Goal: Task Accomplishment & Management: Use online tool/utility

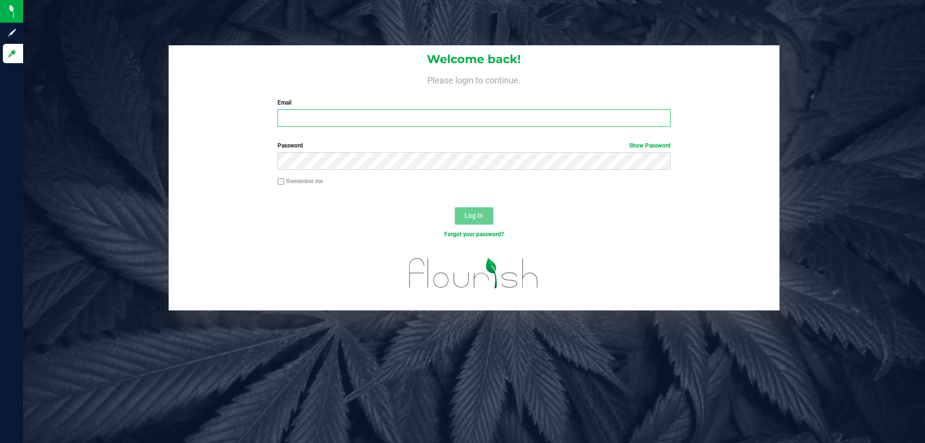
click at [399, 114] on input "Email" at bounding box center [473, 117] width 393 height 17
type input "[EMAIL_ADDRESS][DOMAIN_NAME]"
click at [455, 207] on button "Log In" at bounding box center [474, 215] width 39 height 17
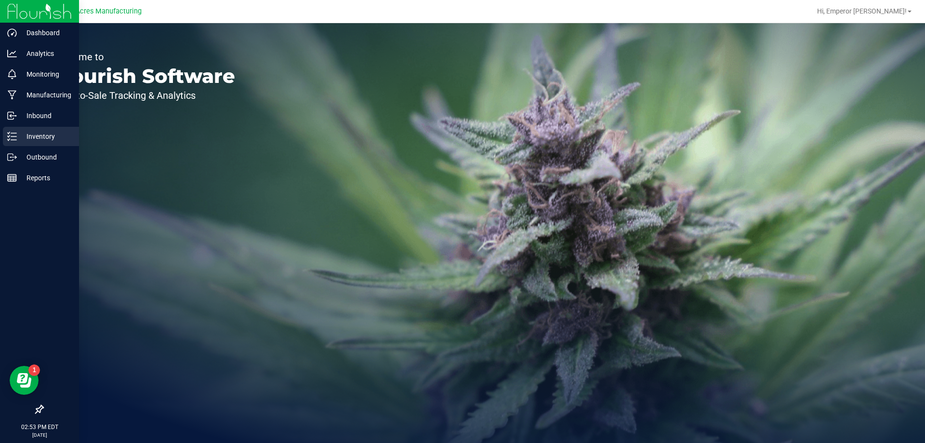
click at [20, 138] on p "Inventory" at bounding box center [46, 137] width 58 height 12
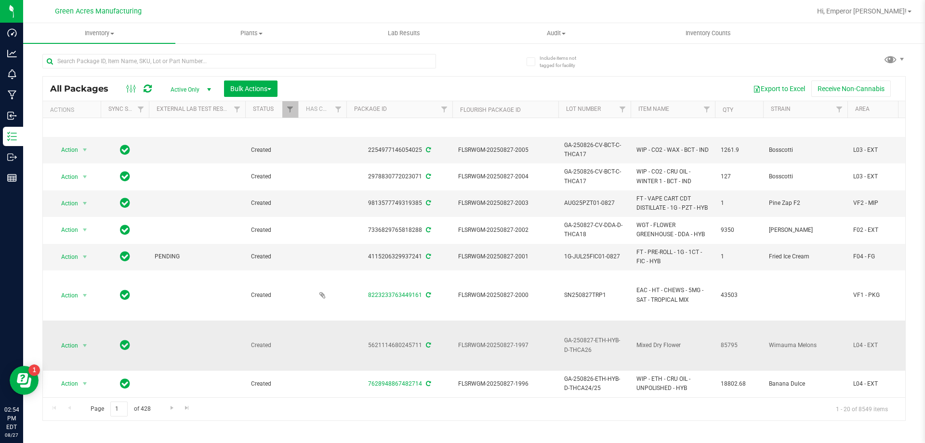
scroll to position [145, 0]
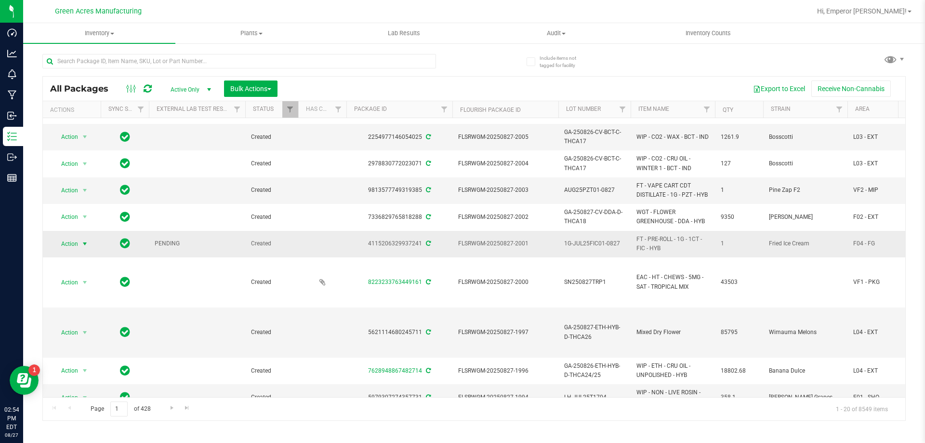
click at [73, 245] on span "Action" at bounding box center [66, 243] width 26 height 13
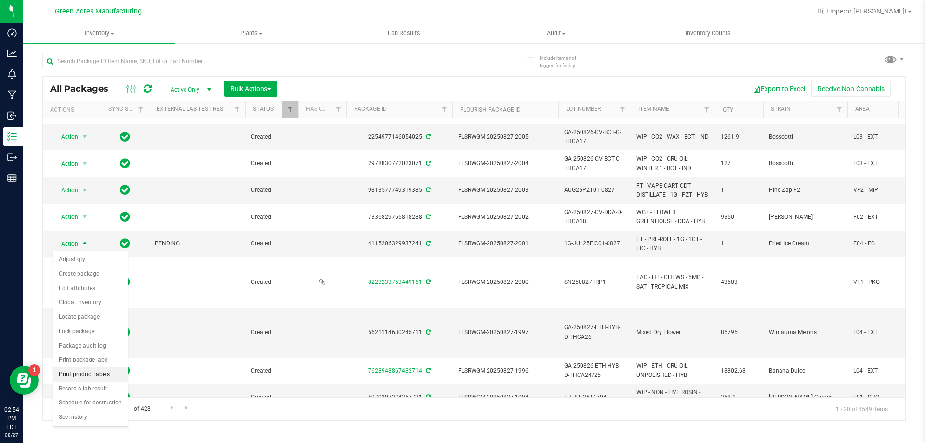
click at [94, 377] on li "Print product labels" at bounding box center [90, 374] width 75 height 14
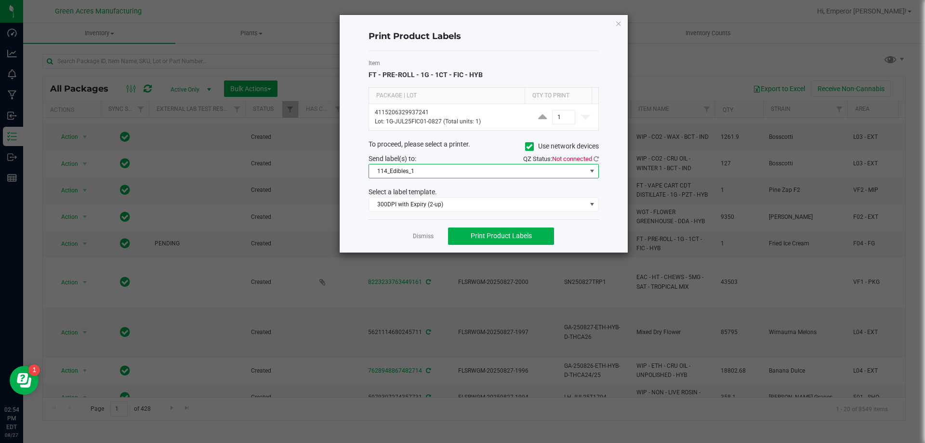
click at [498, 172] on span "114_Edibles_1" at bounding box center [477, 170] width 217 height 13
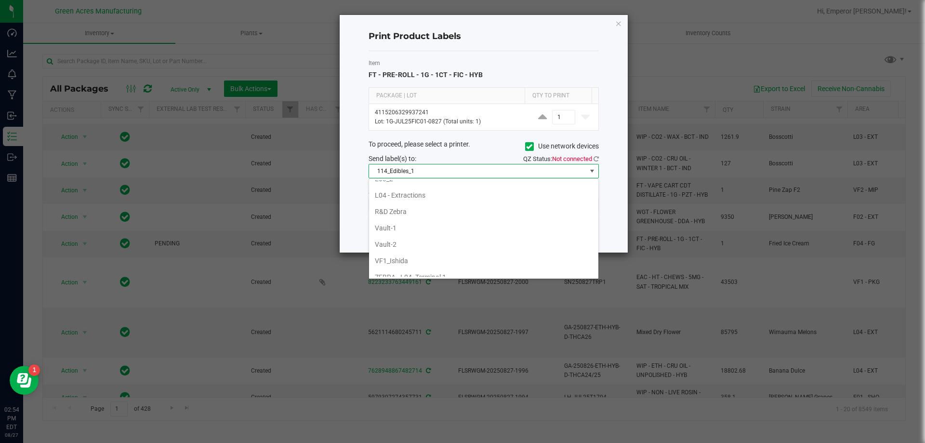
scroll to position [315, 0]
click at [440, 184] on li "High Tech - Packaging" at bounding box center [483, 184] width 229 height 16
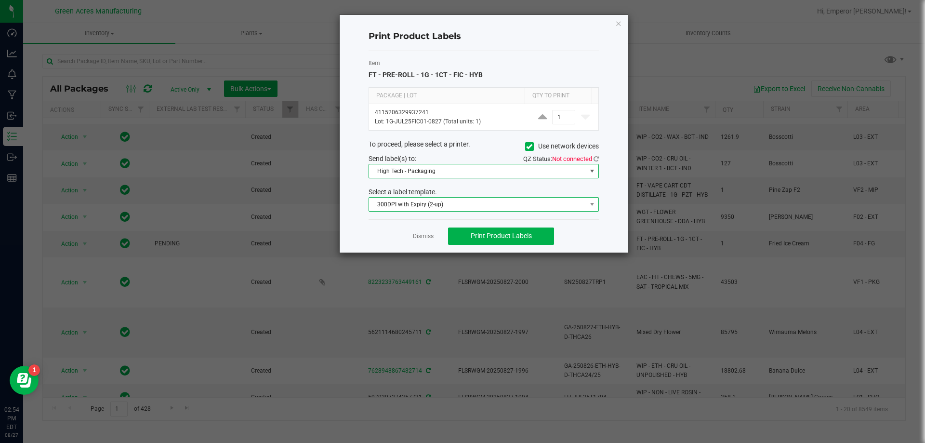
click at [441, 202] on span "300DPI with Expiry (2-up)" at bounding box center [477, 204] width 217 height 13
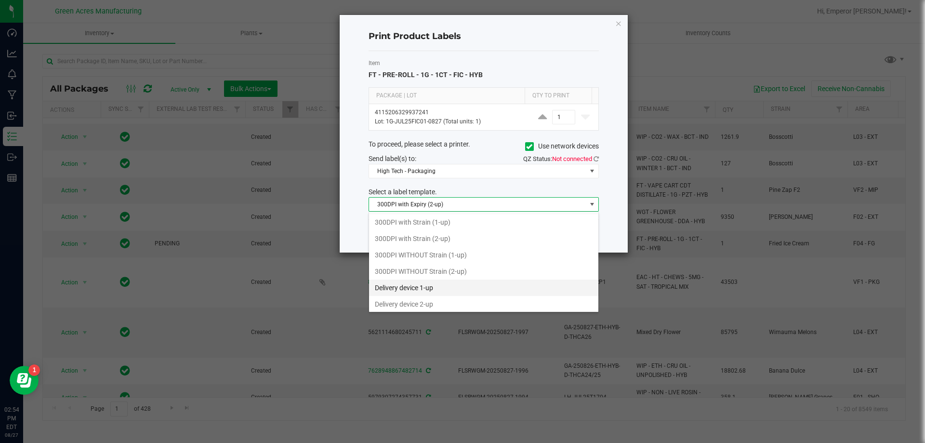
scroll to position [51, 0]
click at [426, 304] on li "VideoJet with Strain" at bounding box center [483, 301] width 229 height 16
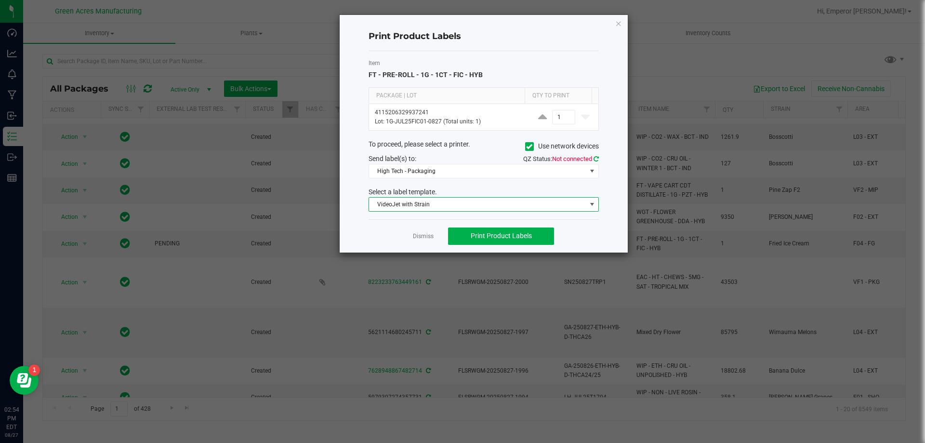
click at [596, 159] on icon at bounding box center [596, 159] width 5 height 6
click at [531, 233] on span "Print Product Labels" at bounding box center [501, 236] width 61 height 8
click at [502, 233] on span "Print Product Labels" at bounding box center [501, 236] width 61 height 8
click at [418, 237] on link "Dismiss" at bounding box center [423, 236] width 21 height 8
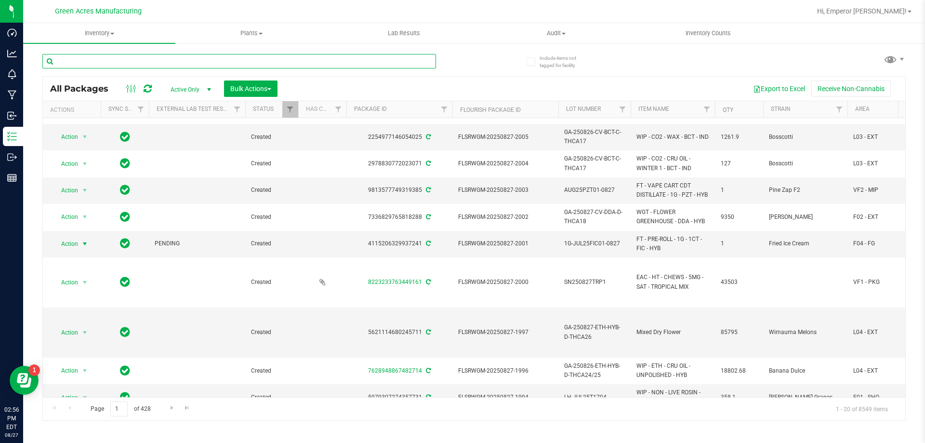
click at [245, 64] on input "text" at bounding box center [239, 61] width 394 height 14
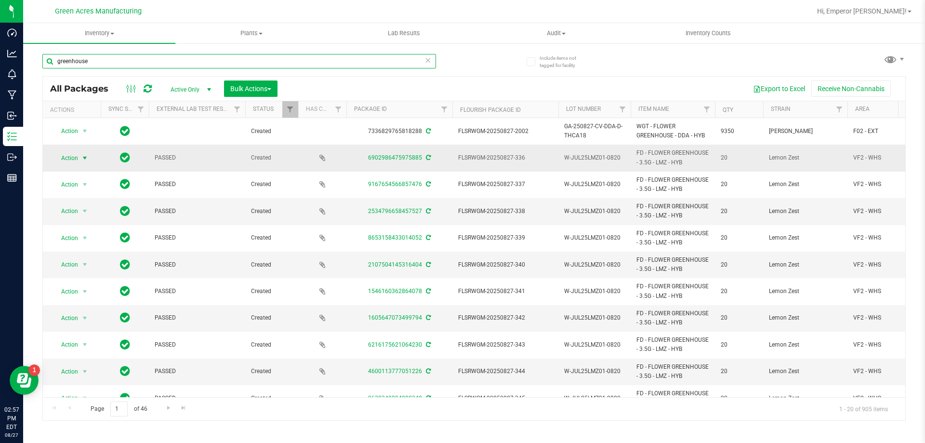
type input "greenhouse"
click at [68, 160] on span "Action" at bounding box center [66, 157] width 26 height 13
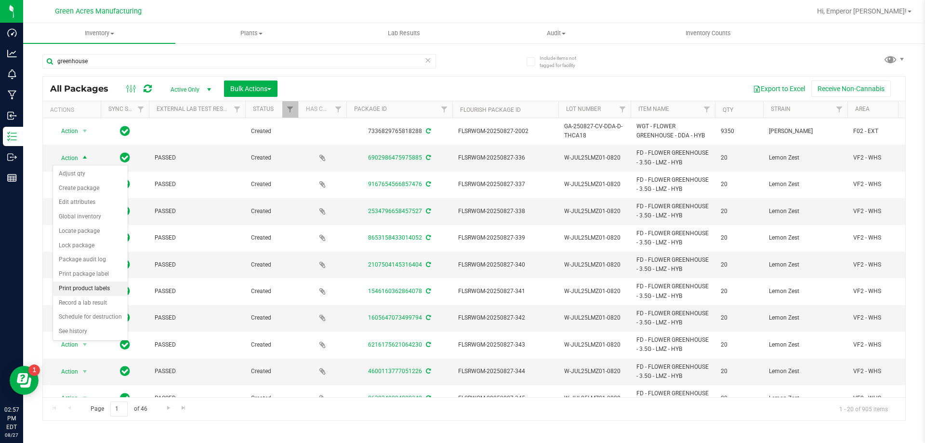
click at [107, 291] on li "Print product labels" at bounding box center [90, 288] width 75 height 14
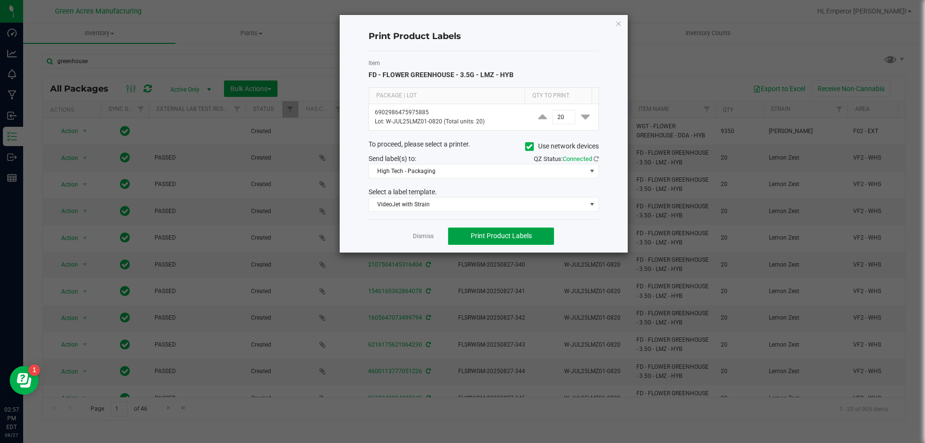
click at [518, 235] on span "Print Product Labels" at bounding box center [501, 236] width 61 height 8
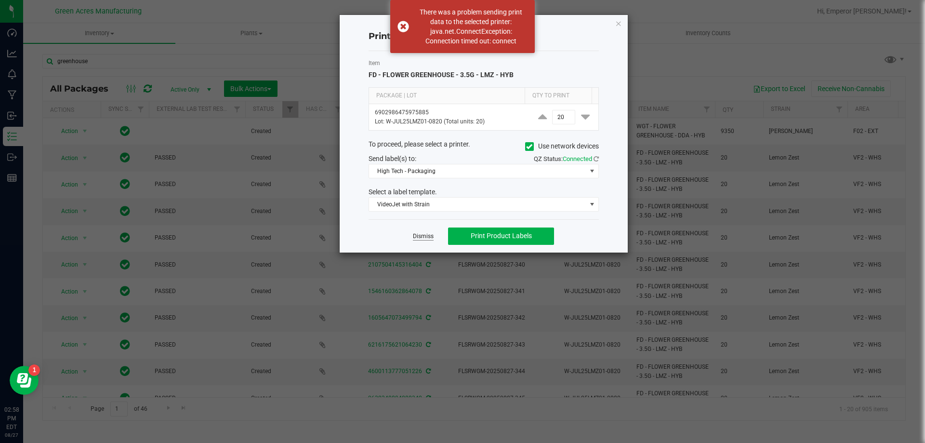
click at [424, 233] on link "Dismiss" at bounding box center [423, 236] width 21 height 8
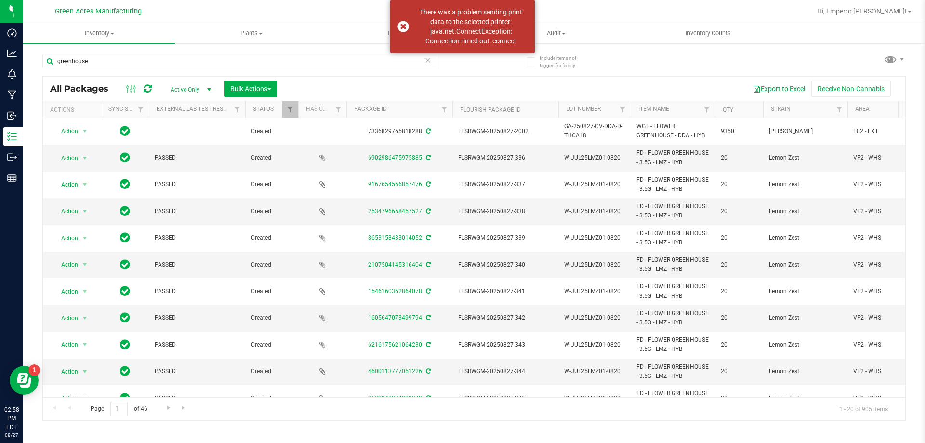
click at [886, 17] on div "Hi, Emperor [PERSON_NAME]!" at bounding box center [864, 11] width 102 height 17
click at [886, 13] on span "Hi, Emperor [PERSON_NAME]!" at bounding box center [862, 11] width 90 height 8
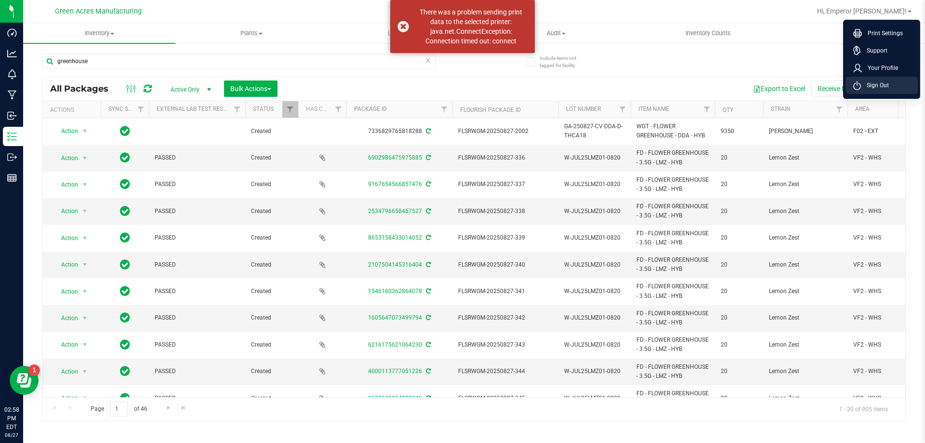
click at [876, 91] on li "Sign Out" at bounding box center [882, 85] width 72 height 17
